Goal: Information Seeking & Learning: Find specific fact

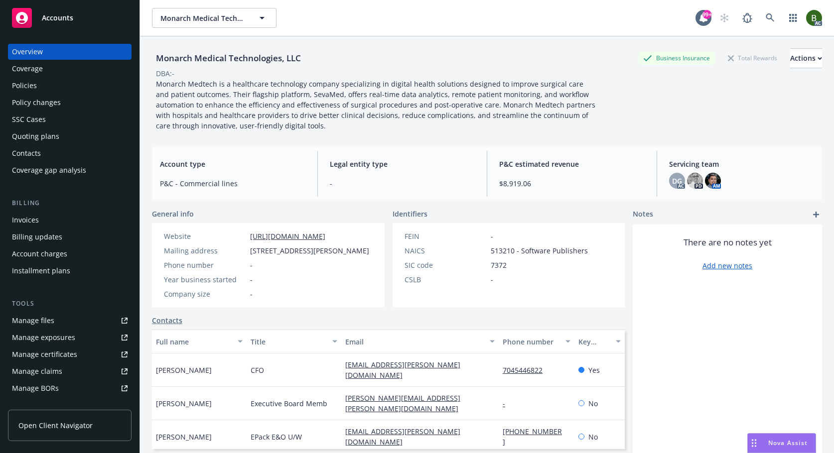
click at [35, 91] on div "Policies" at bounding box center [24, 86] width 25 height 16
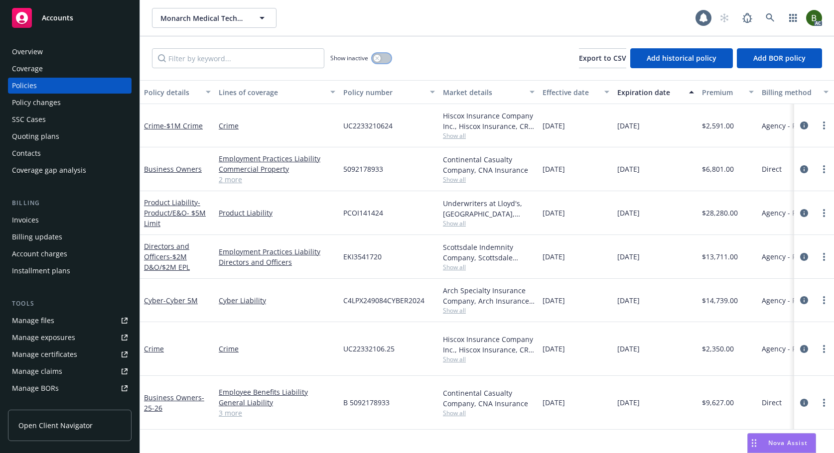
click at [389, 60] on button "button" at bounding box center [381, 58] width 19 height 10
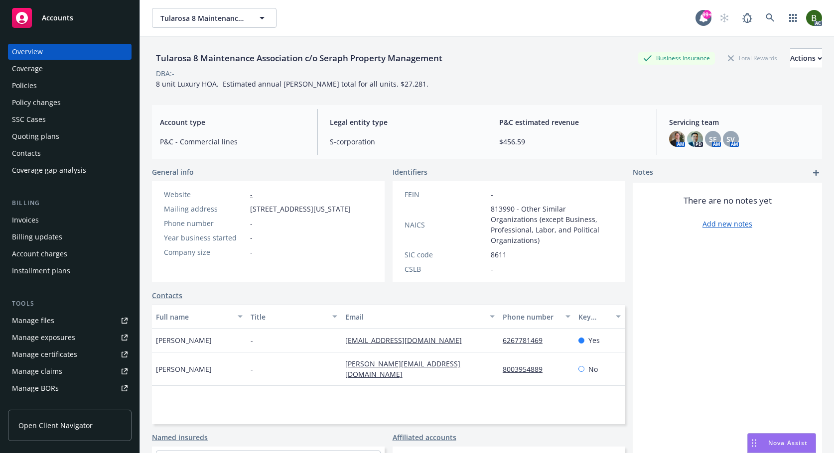
click at [38, 83] on div "Policies" at bounding box center [70, 86] width 116 height 16
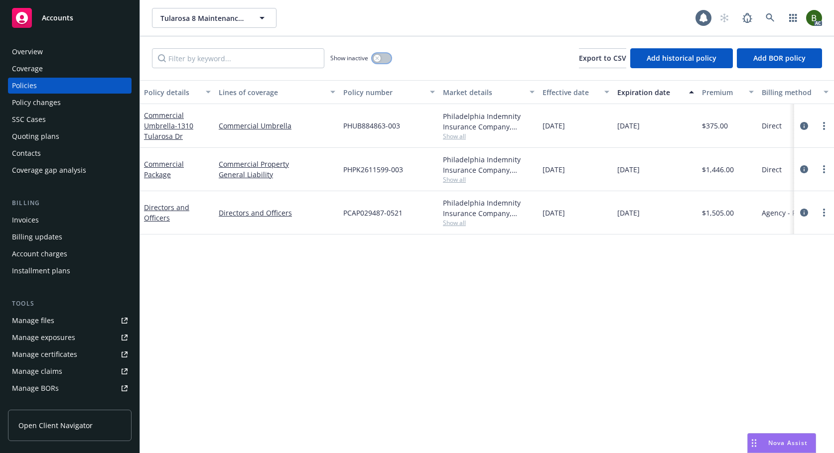
click at [379, 58] on icon "button" at bounding box center [377, 58] width 4 height 4
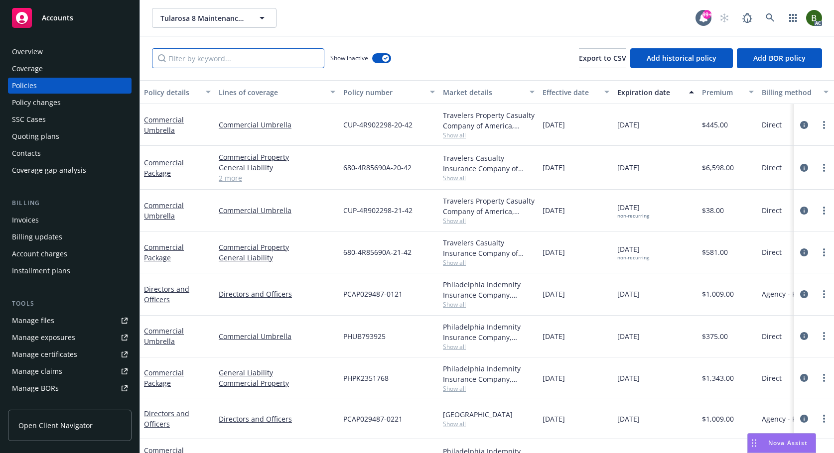
click at [221, 57] on input "Filter by keyword..." at bounding box center [238, 58] width 172 height 20
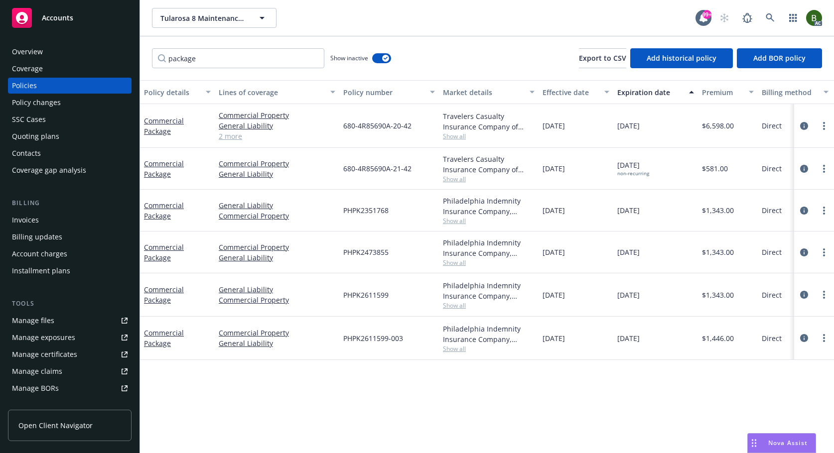
click at [374, 294] on span "PHPK2611599" at bounding box center [365, 295] width 45 height 10
copy span "PHPK2611599"
drag, startPoint x: 358, startPoint y: 168, endPoint x: 390, endPoint y: 168, distance: 31.9
click at [390, 168] on span "680-4R85690A-21-42" at bounding box center [377, 168] width 68 height 10
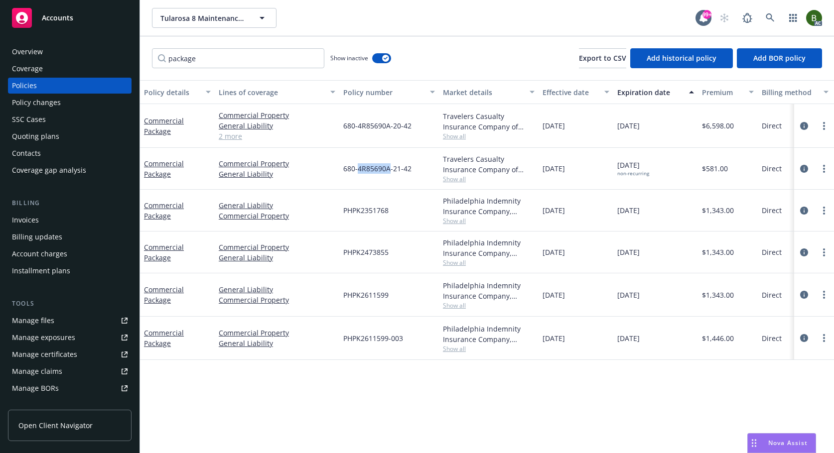
copy span "4R85690A"
click at [365, 125] on span "680-4R85690A-20-42" at bounding box center [377, 126] width 68 height 10
copy span "680-4R85690A-20-42"
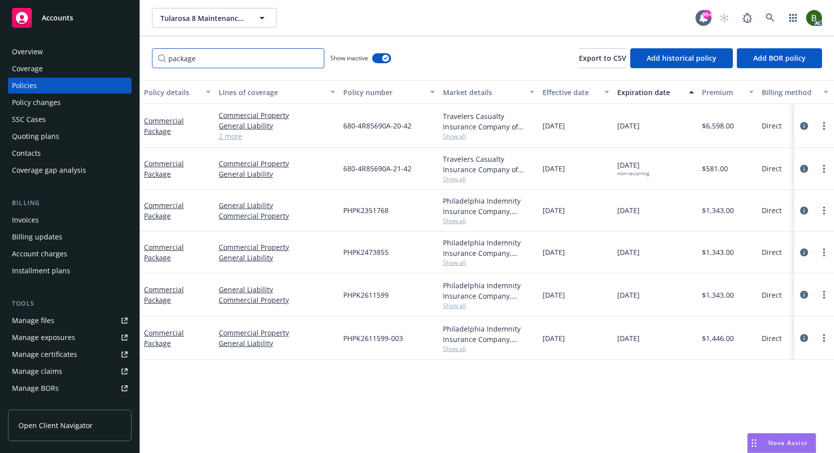
click at [207, 61] on input "package" at bounding box center [238, 58] width 172 height 20
drag, startPoint x: 190, startPoint y: 58, endPoint x: 122, endPoint y: 56, distance: 68.3
click at [123, 56] on div "Accounts Overview Coverage Policies Policy changes SSC Cases Quoting plans Cont…" at bounding box center [417, 226] width 834 height 453
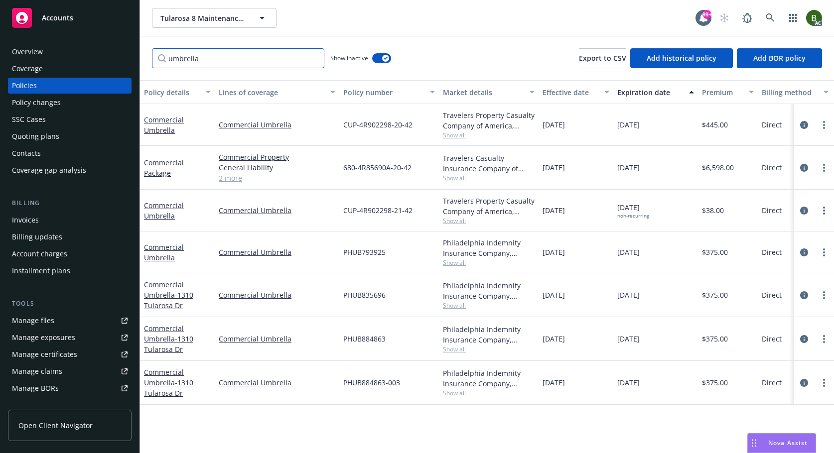
type input "umbrella"
click at [375, 124] on span "CUP-4R902298-20-42" at bounding box center [377, 125] width 69 height 10
copy span "4R902298"
click at [385, 127] on span "CUP-4R902298-20-42" at bounding box center [377, 125] width 69 height 10
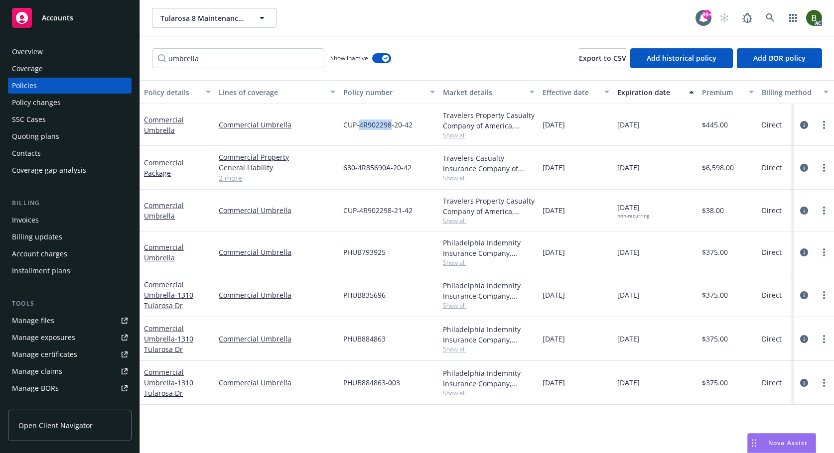
click at [385, 124] on span "CUP-4R902298-20-42" at bounding box center [377, 125] width 69 height 10
drag, startPoint x: 214, startPoint y: 119, endPoint x: 289, endPoint y: 122, distance: 75.3
click at [289, 122] on div "Commercial Umbrella Commercial Umbrella CUP-4R902298-20-42 Travelers Property C…" at bounding box center [620, 125] width 961 height 42
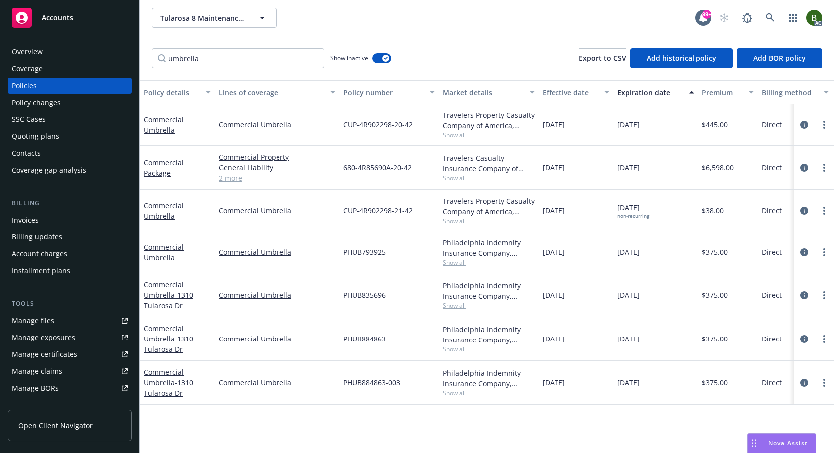
click at [428, 36] on div "umbrella Show inactive Export to CSV Add historical policy Add BOR policy" at bounding box center [487, 58] width 694 height 44
drag, startPoint x: 219, startPoint y: 120, endPoint x: 300, endPoint y: 128, distance: 82.1
click at [300, 128] on link "Commercial Umbrella" at bounding box center [277, 125] width 117 height 10
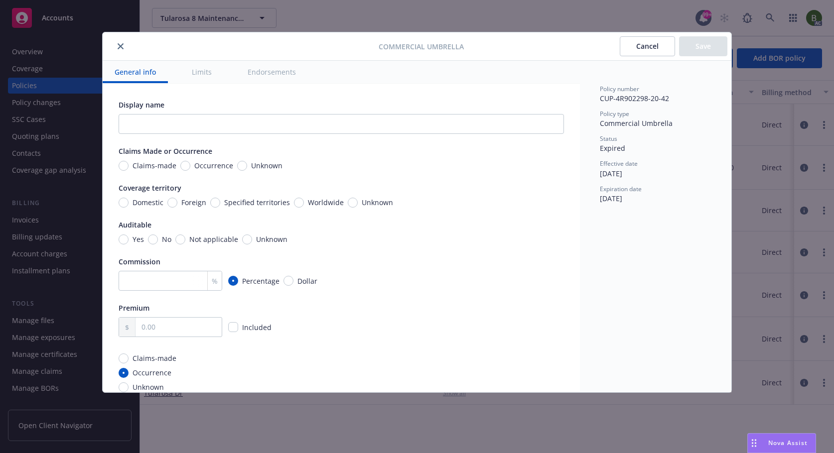
click at [126, 43] on div at bounding box center [243, 46] width 272 height 12
click at [118, 48] on icon "close" at bounding box center [121, 46] width 6 height 6
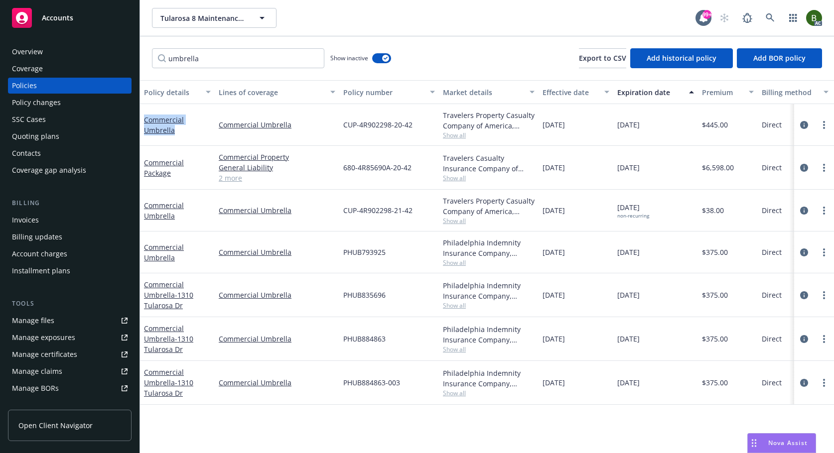
drag, startPoint x: 140, startPoint y: 112, endPoint x: 175, endPoint y: 131, distance: 39.2
click at [175, 131] on div "Commercial Umbrella" at bounding box center [177, 125] width 75 height 42
copy link "Commercial Umbrella"
